Goal: Information Seeking & Learning: Learn about a topic

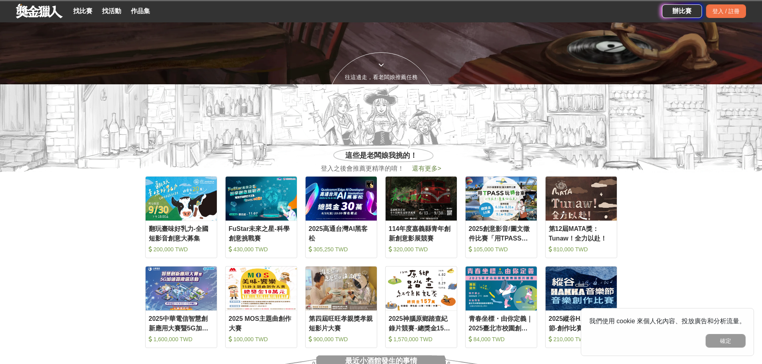
scroll to position [560, 0]
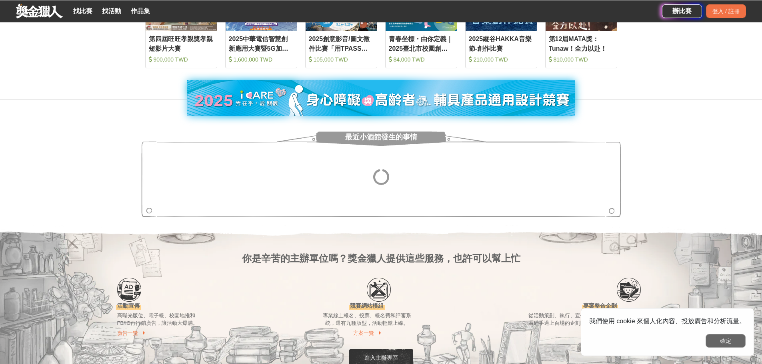
click at [729, 336] on button "確定" at bounding box center [725, 341] width 40 height 14
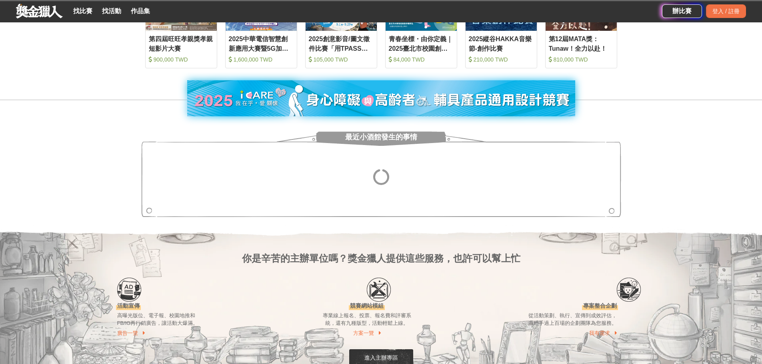
scroll to position [360, 0]
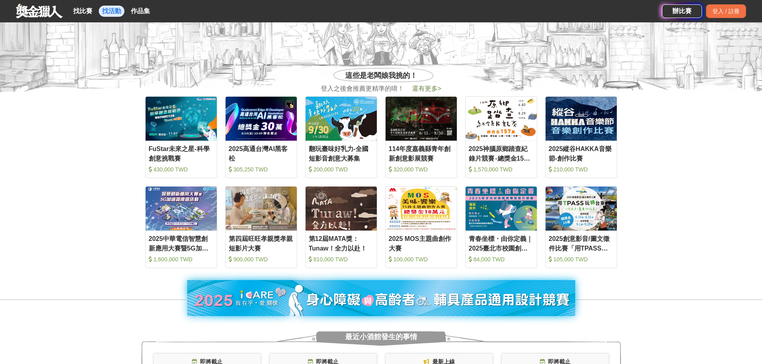
click at [102, 14] on link "找活動" at bounding box center [112, 11] width 26 height 11
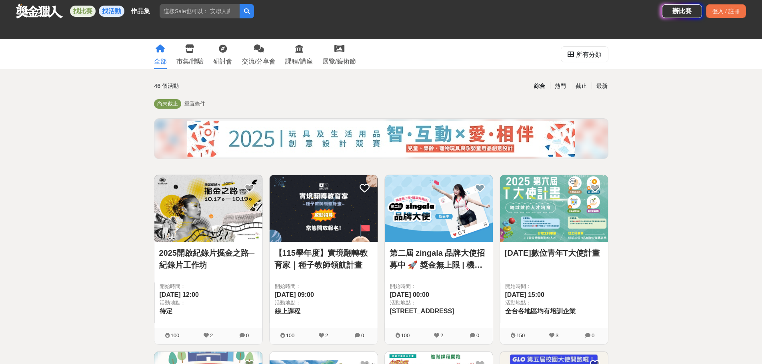
click at [84, 12] on link "找比賽" at bounding box center [83, 11] width 26 height 11
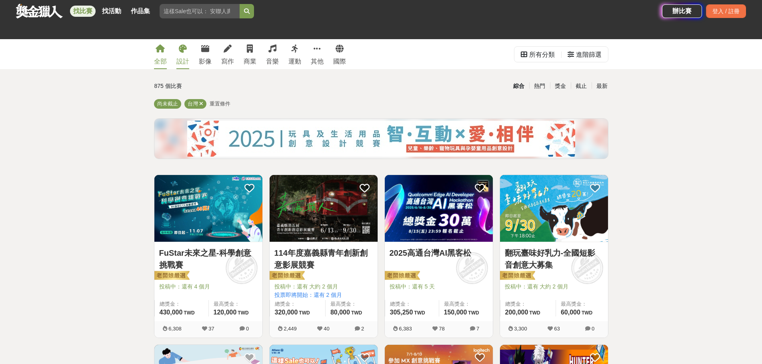
click at [183, 53] on icon at bounding box center [183, 49] width 8 height 8
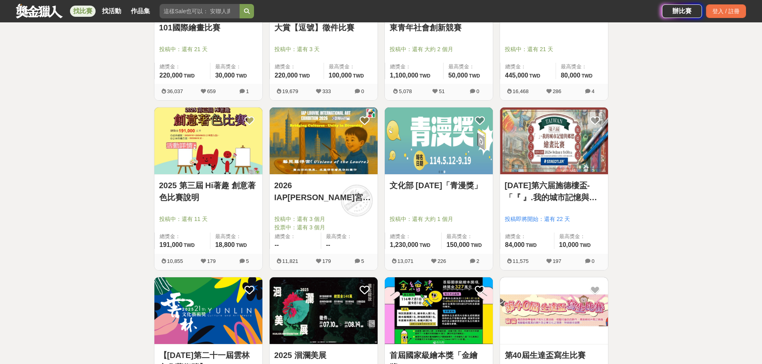
scroll to position [481, 0]
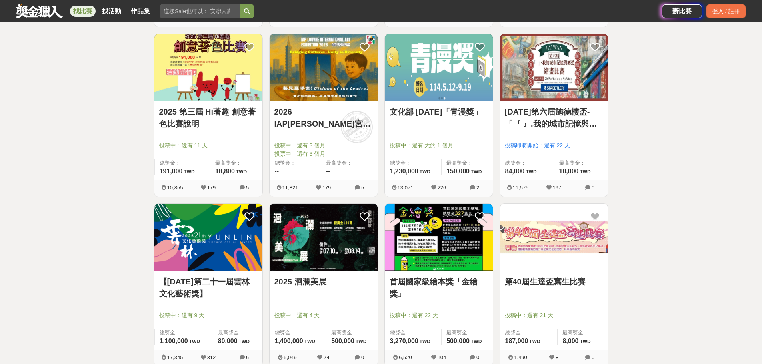
drag, startPoint x: 663, startPoint y: 55, endPoint x: 658, endPoint y: 51, distance: 6.9
click at [663, 54] on div "全部 設計 影像 寫作 商業 音樂 運動 其他 國際 所有分類 進階篩選 194 個比賽 綜合 熱門 獎金 截止 最新 繪畫比賽 平面設計比賽 產品設計比賽 …" at bounding box center [381, 192] width 762 height 1269
drag, startPoint x: 658, startPoint y: 51, endPoint x: 562, endPoint y: 54, distance: 95.6
click at [657, 50] on div "全部 設計 影像 寫作 商業 音樂 運動 其他 國際 所有分類 進階篩選 194 個比賽 綜合 熱門 獎金 截止 最新 繪畫比賽 平面設計比賽 產品設計比賽 …" at bounding box center [381, 192] width 762 height 1269
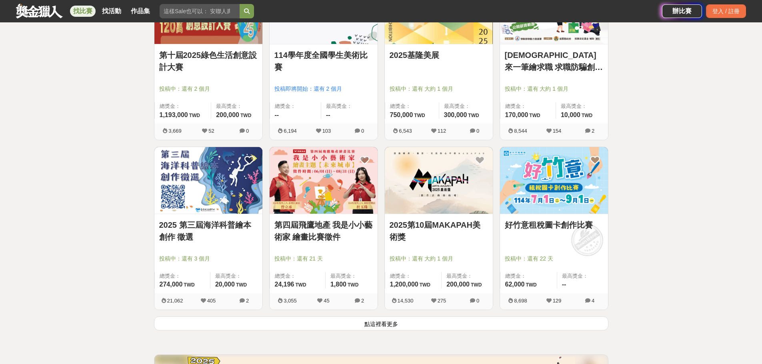
scroll to position [881, 0]
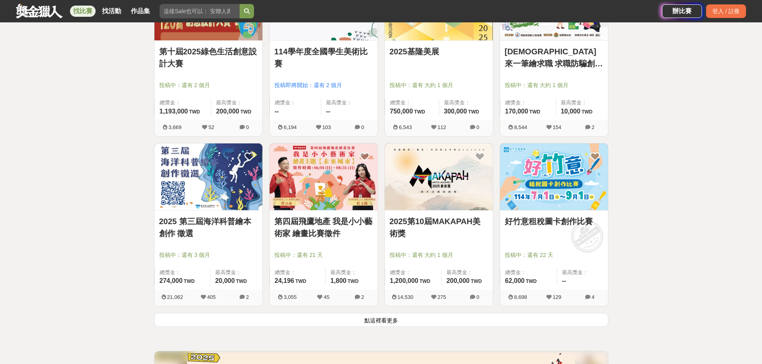
drag, startPoint x: 387, startPoint y: 318, endPoint x: 400, endPoint y: 226, distance: 92.9
click at [386, 318] on button "點這裡看更多" at bounding box center [381, 320] width 454 height 14
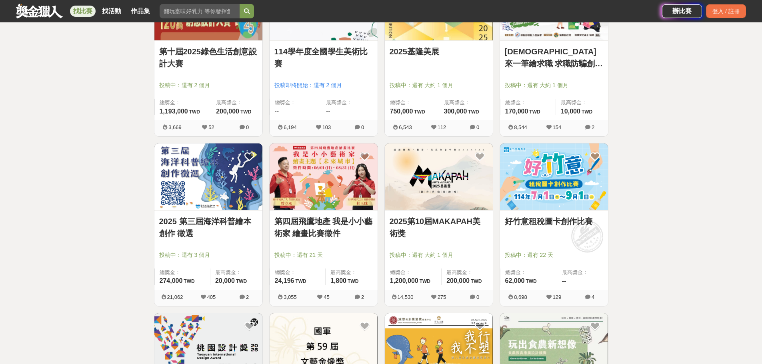
click at [665, 84] on div "全部 設計 影像 寫作 商業 音樂 運動 其他 國際 所有分類 進階篩選 194 個比賽 綜合 熱門 獎金 截止 最新 繪畫比賽 平面設計比賽 產品設計比賽 …" at bounding box center [381, 303] width 762 height 2288
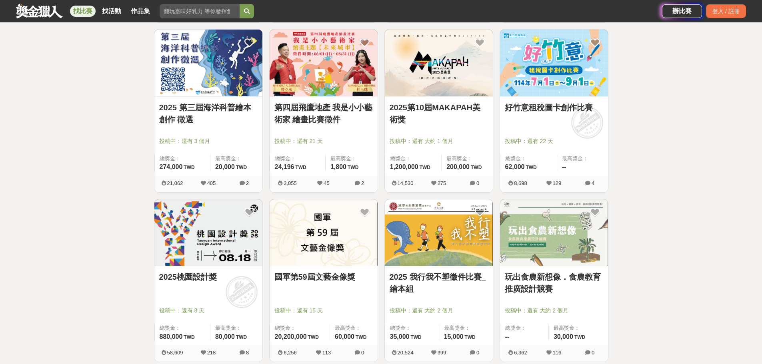
scroll to position [1121, 0]
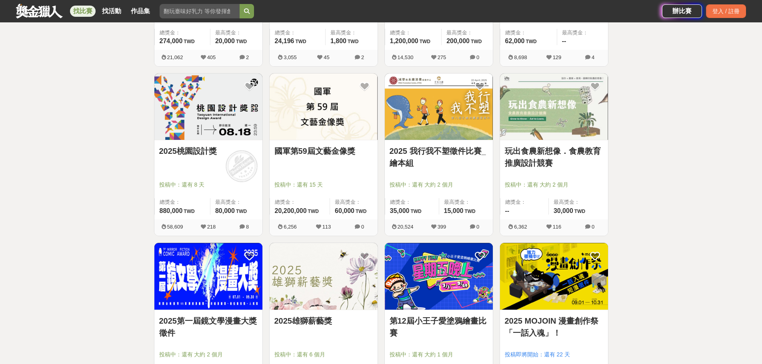
click at [645, 106] on div "全部 設計 影像 寫作 商業 音樂 運動 其他 國際 所有分類 進階篩選 194 個比賽 綜合 熱門 獎金 截止 最新 繪畫比賽 平面設計比賽 產品設計比賽 …" at bounding box center [381, 63] width 762 height 2288
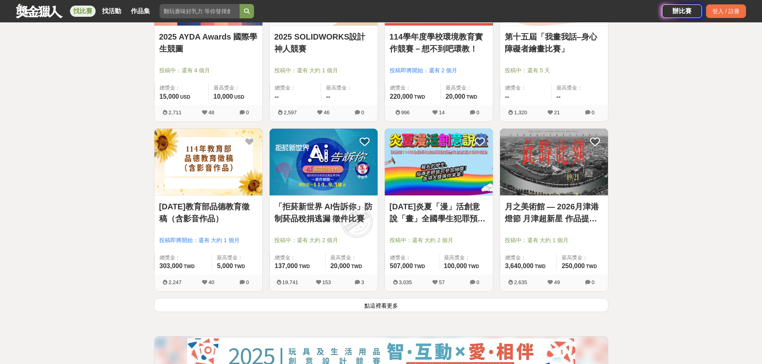
scroll to position [1920, 0]
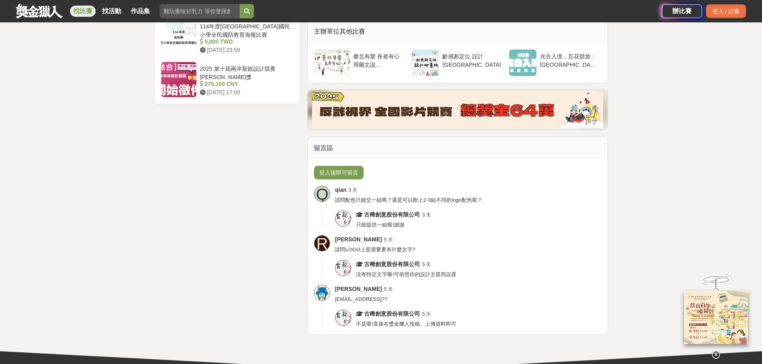
scroll to position [1505, 0]
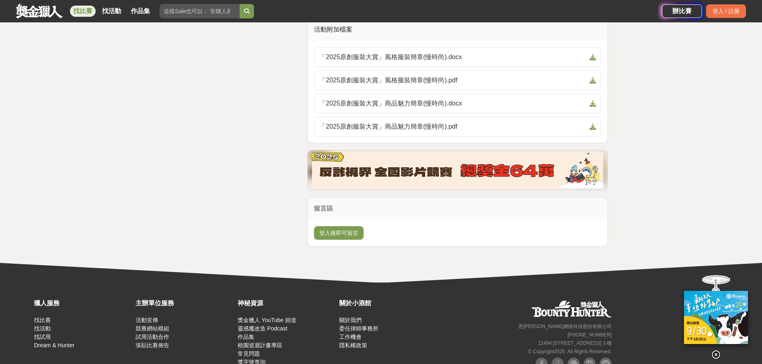
scroll to position [2080, 0]
